Goal: Task Accomplishment & Management: Complete application form

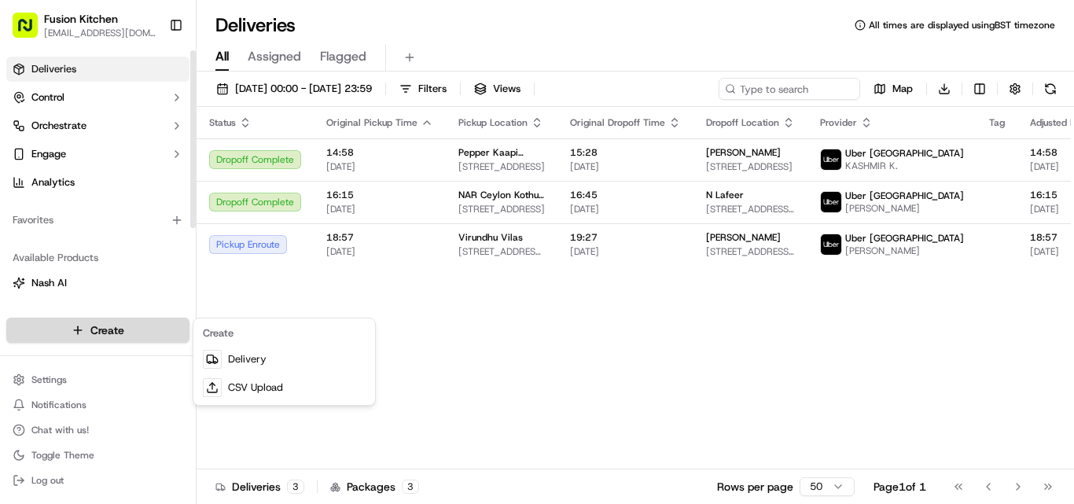
click at [120, 321] on html "Fusion Kitchen hari@fusionpos.uk Toggle Sidebar Deliveries Control Orchestrate …" at bounding box center [537, 252] width 1074 height 504
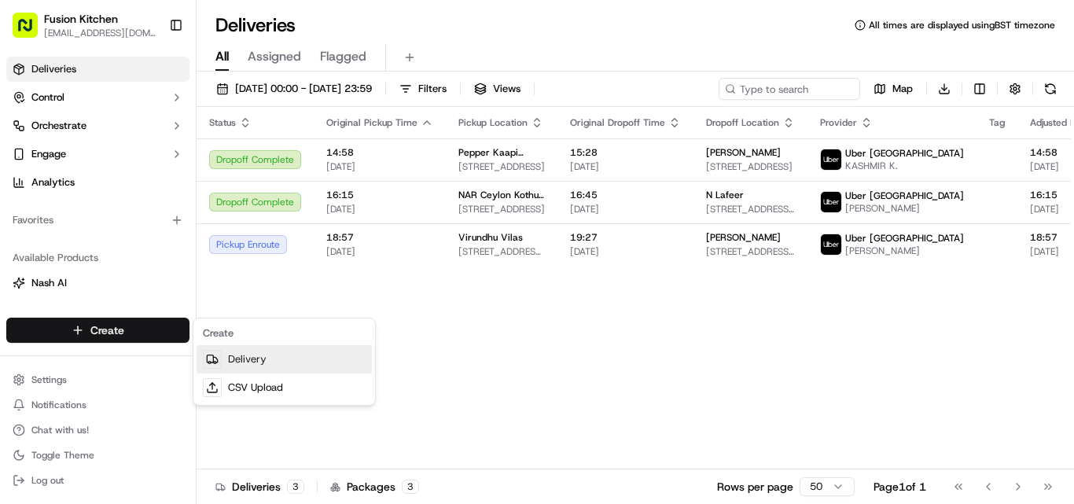
click at [234, 353] on link "Delivery" at bounding box center [284, 359] width 175 height 28
